Goal: Information Seeking & Learning: Learn about a topic

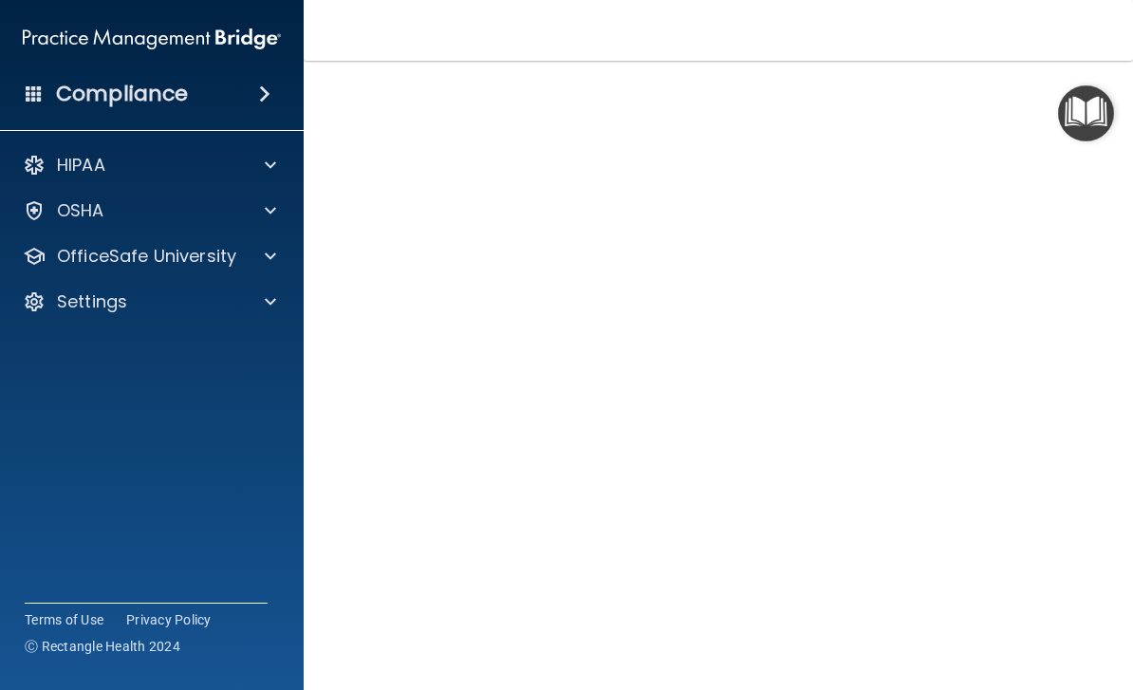
scroll to position [99, 0]
click at [829, 679] on div "Copyright © All rights reserved 2025 @ Rectangle Health | Privacy Policy | Term…" at bounding box center [718, 701] width 693 height 61
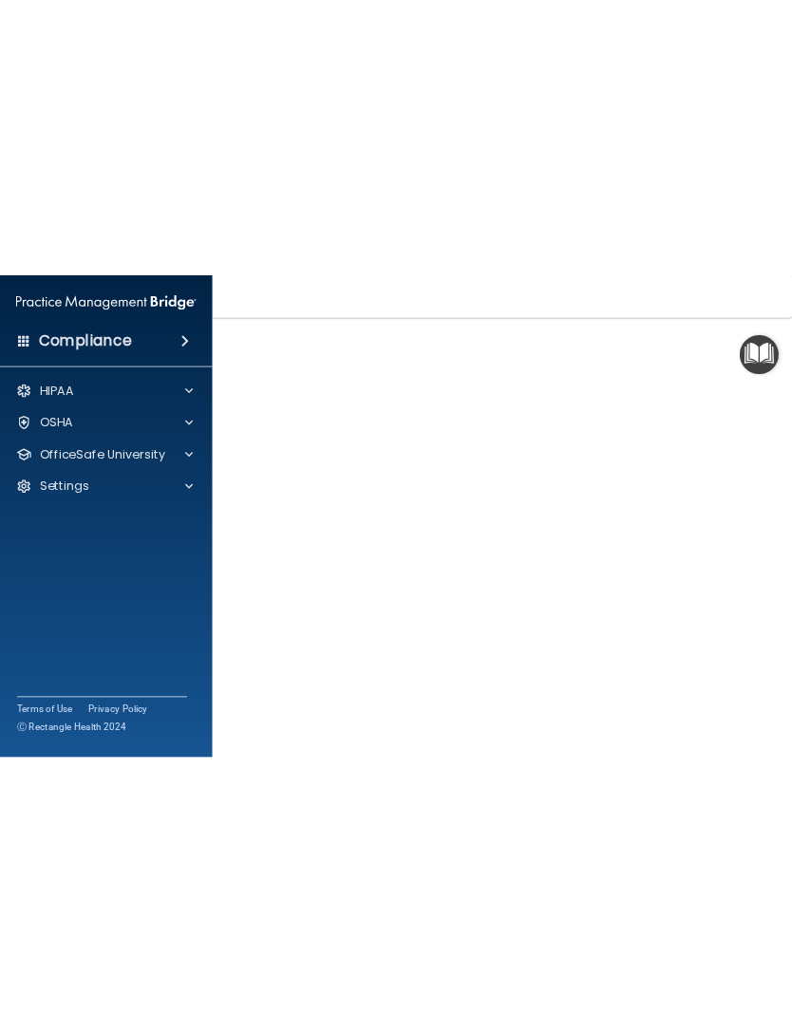
scroll to position [97, 0]
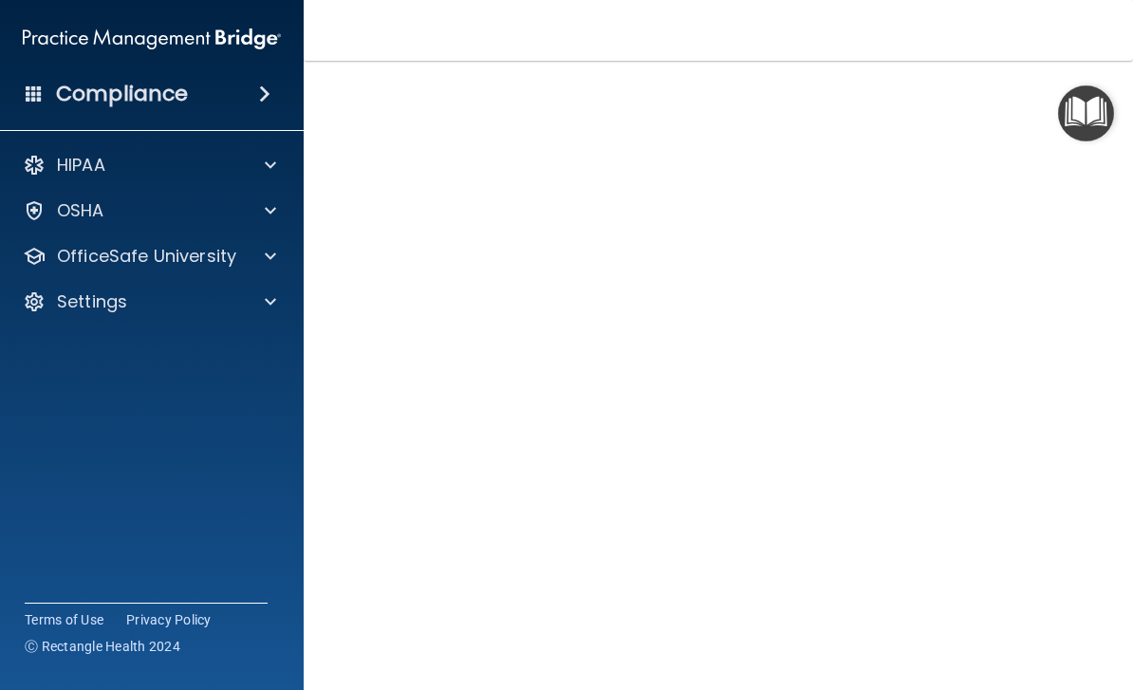
click at [1055, 673] on div "Copyright © All rights reserved 2025 @ Rectangle Health | Privacy Policy | Term…" at bounding box center [718, 703] width 693 height 61
click at [1087, 651] on div "HIPAA Officer Certification This course doesn’t expire until [DATE]. Are you su…" at bounding box center [719, 347] width 754 height 690
click at [1014, 682] on div "Copyright © All rights reserved 2025 @ Rectangle Health | Privacy Policy | Term…" at bounding box center [718, 703] width 693 height 61
click at [1073, 673] on footer "Copyright © All rights reserved 2025 @ Rectangle Health | Privacy Policy | Term…" at bounding box center [719, 701] width 754 height 57
click at [1069, 673] on footer "Copyright © All rights reserved 2025 @ Rectangle Health | Privacy Policy | Term…" at bounding box center [719, 701] width 754 height 57
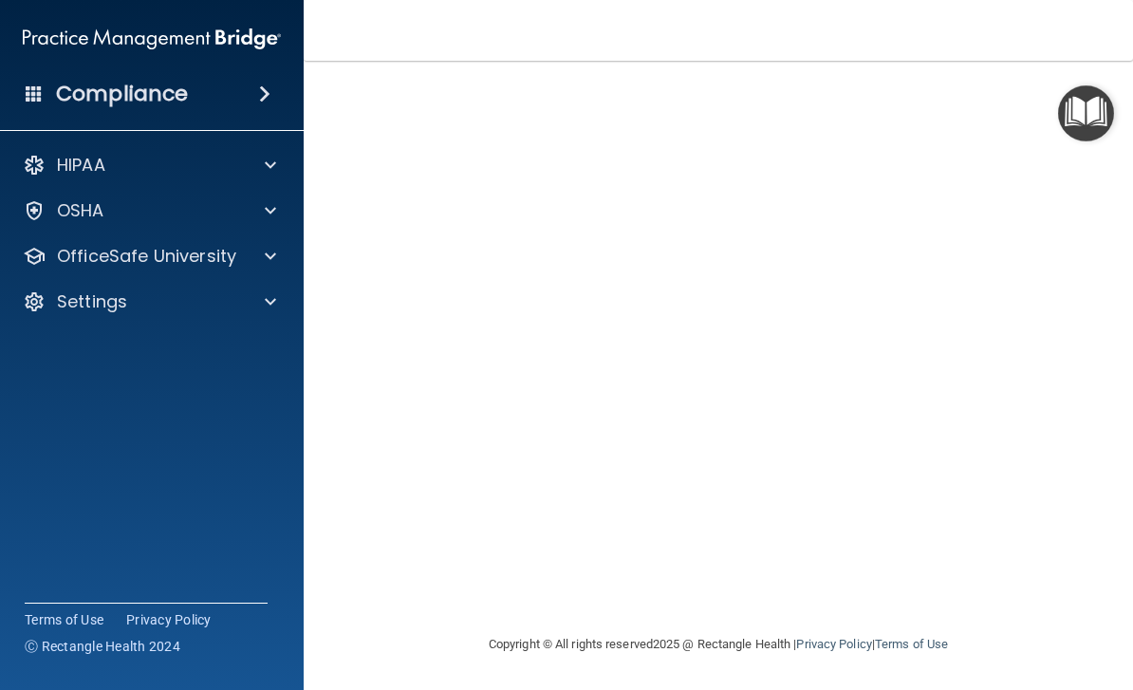
scroll to position [155, 0]
click at [1014, 60] on nav "Toggle navigation [PERSON_NAME] [PERSON_NAME][EMAIL_ADDRESS][DOMAIN_NAME] Manag…" at bounding box center [719, 30] width 830 height 61
click at [1036, 50] on nav "Toggle navigation [PERSON_NAME] [PERSON_NAME][EMAIL_ADDRESS][DOMAIN_NAME] Manag…" at bounding box center [719, 30] width 830 height 61
click at [1010, 60] on nav "Toggle navigation [PERSON_NAME] [PERSON_NAME][EMAIL_ADDRESS][DOMAIN_NAME] Manag…" at bounding box center [719, 30] width 830 height 61
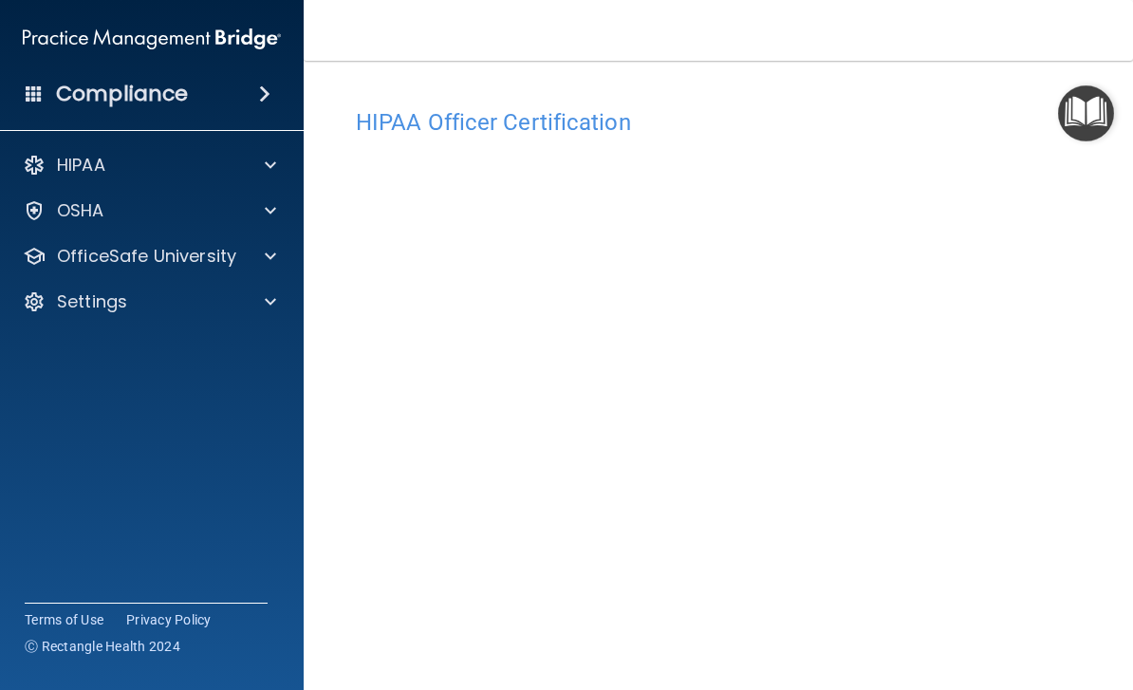
scroll to position [0, 0]
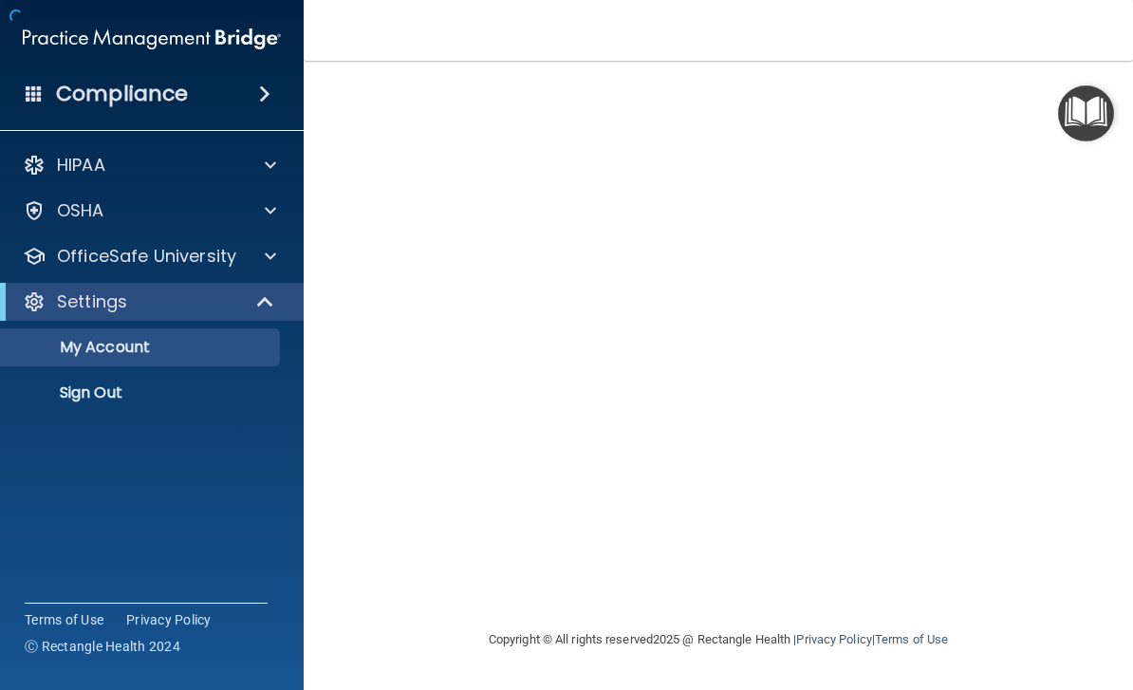
click at [252, 254] on div at bounding box center [267, 256] width 47 height 23
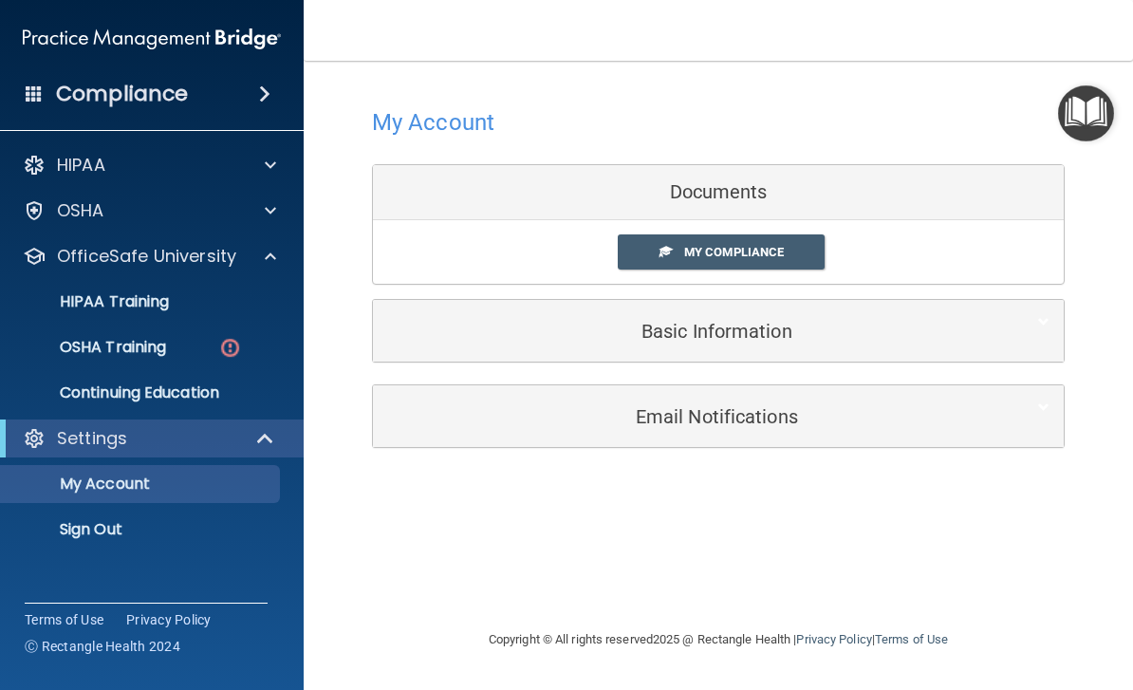
click at [271, 238] on div "OfficeSafe University" at bounding box center [152, 256] width 305 height 38
click at [681, 239] on link "My Compliance" at bounding box center [722, 251] width 208 height 35
click at [657, 247] on link "My Compliance" at bounding box center [722, 251] width 208 height 35
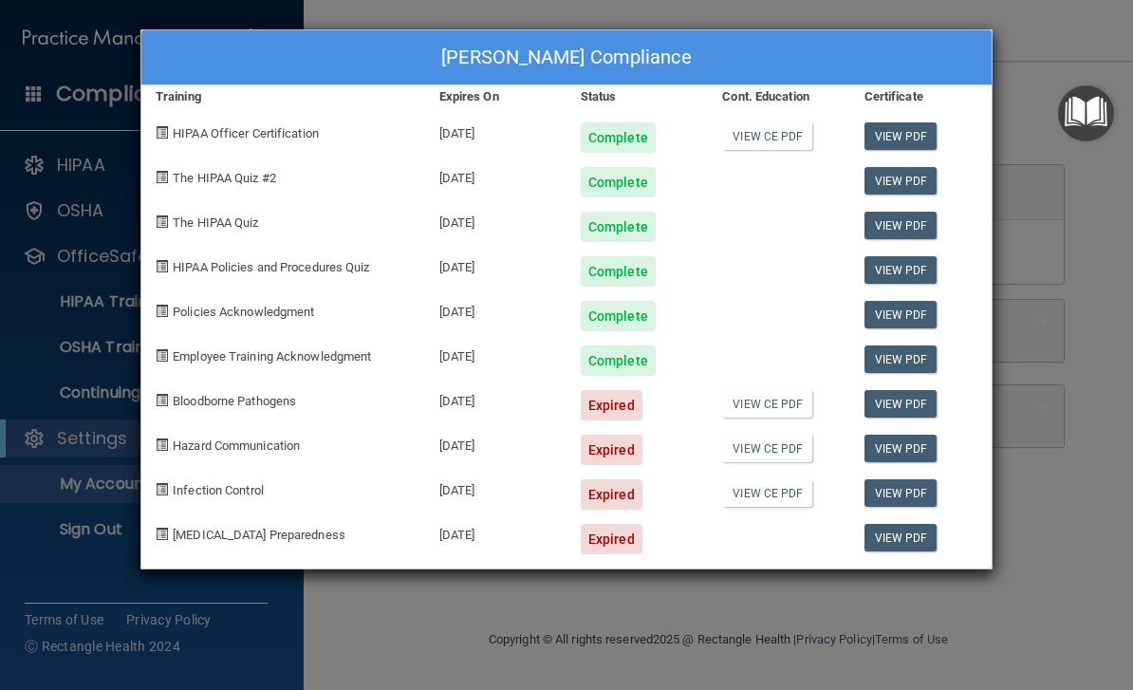
click at [1075, 317] on div "[PERSON_NAME] Compliance Training Expires On Status Cont. Education Certificate…" at bounding box center [566, 345] width 1133 height 690
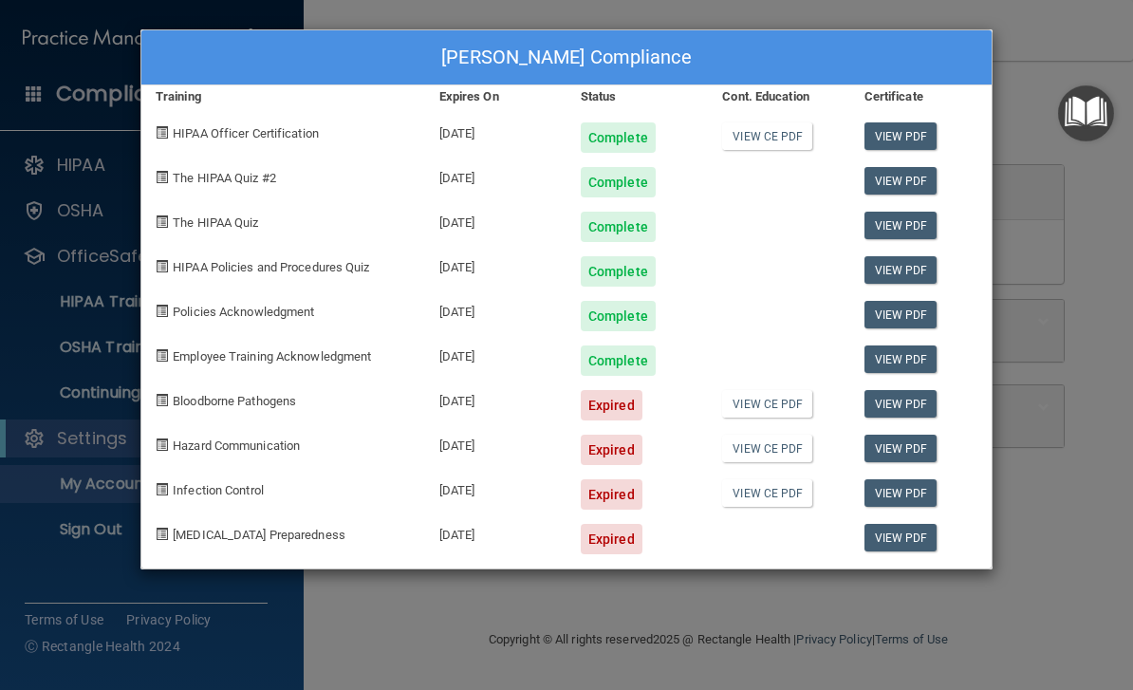
click at [1083, 24] on div "[PERSON_NAME] Compliance Training Expires On Status Cont. Education Certificate…" at bounding box center [566, 345] width 1133 height 690
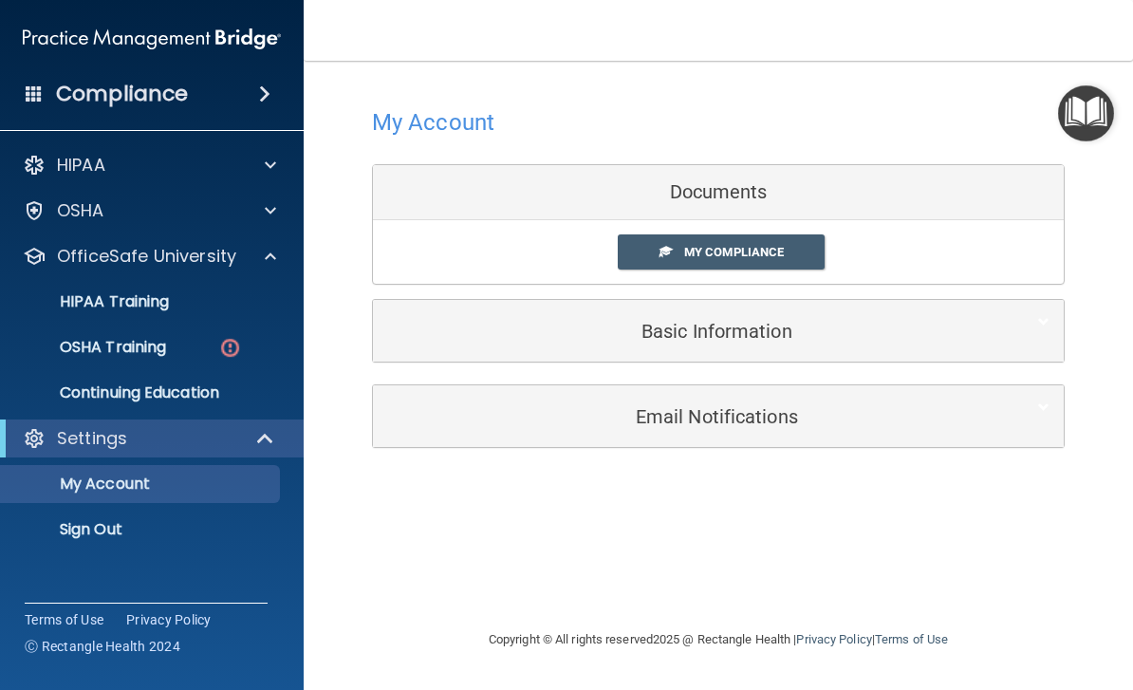
click at [235, 352] on img at bounding box center [230, 348] width 24 height 24
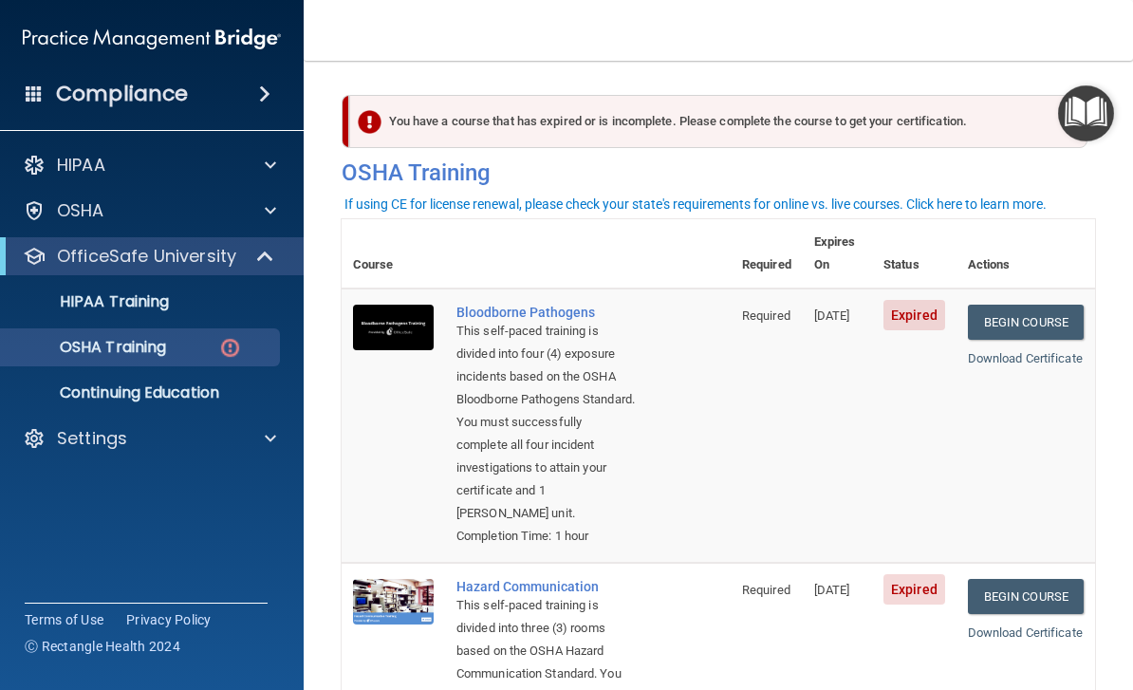
click at [1052, 305] on link "Begin Course" at bounding box center [1026, 322] width 116 height 35
